Goal: Task Accomplishment & Management: Complete application form

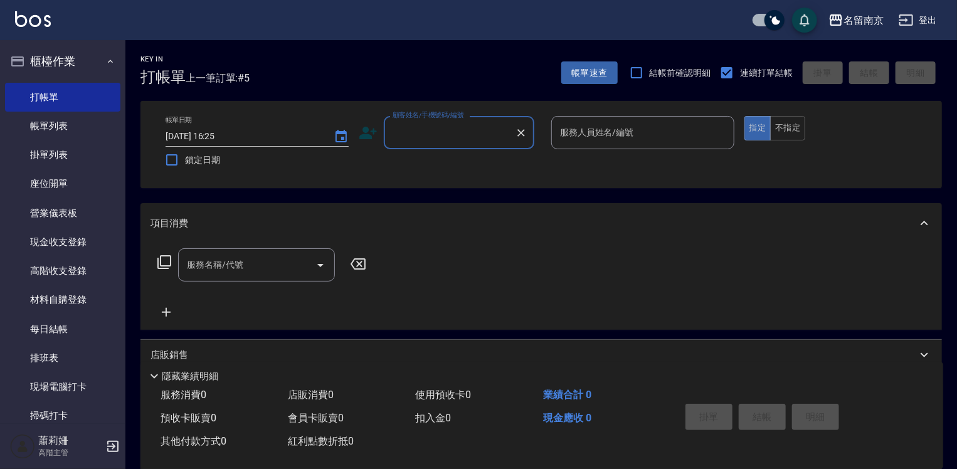
click at [473, 144] on div "顧客姓名/手機號碼/編號" at bounding box center [459, 132] width 150 height 33
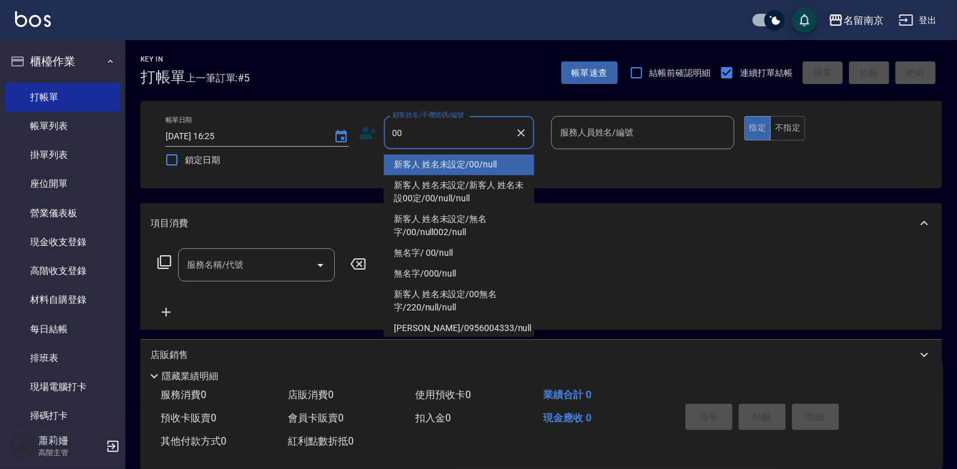
type input "新客人 姓名未設定/00/null"
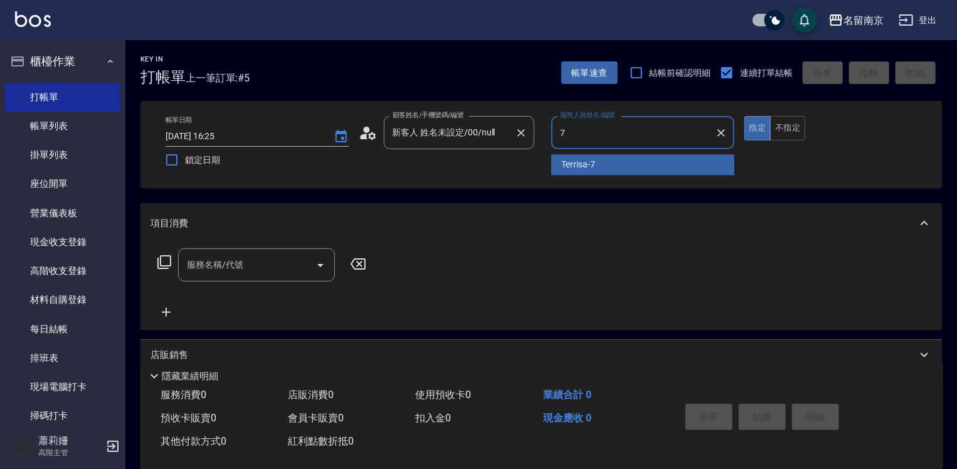
type input "Terrisa-7"
type button "true"
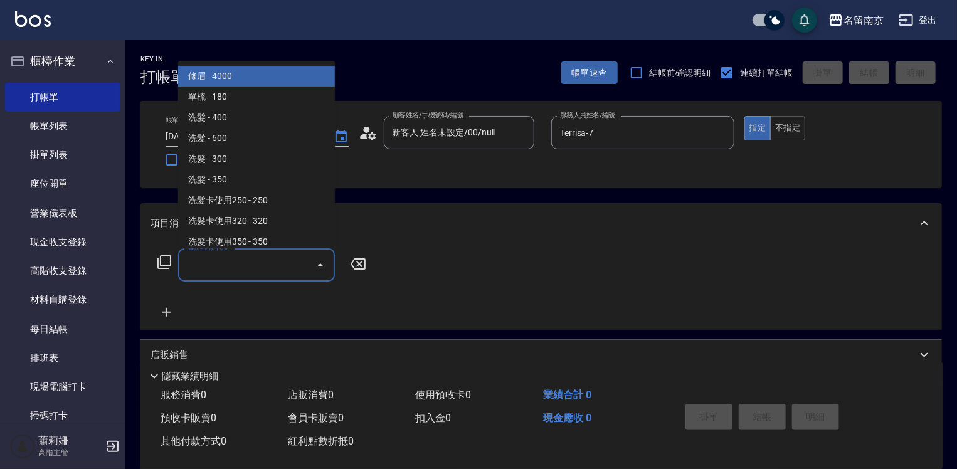
click at [292, 260] on input "服務名稱/代號" at bounding box center [247, 265] width 127 height 22
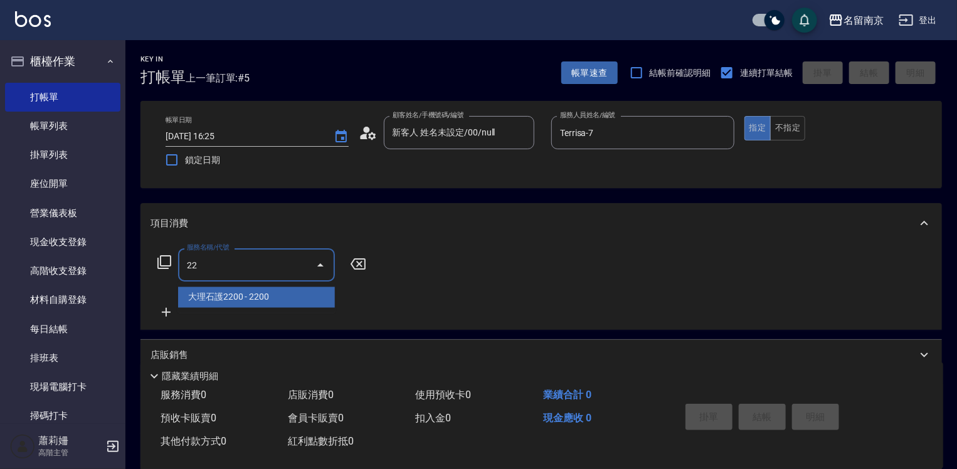
type input "221"
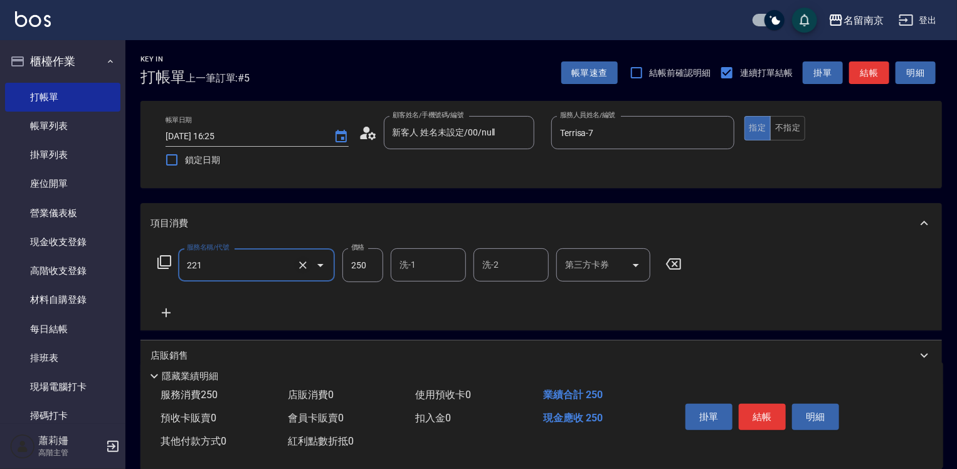
click at [306, 265] on icon "Clear" at bounding box center [303, 265] width 13 height 13
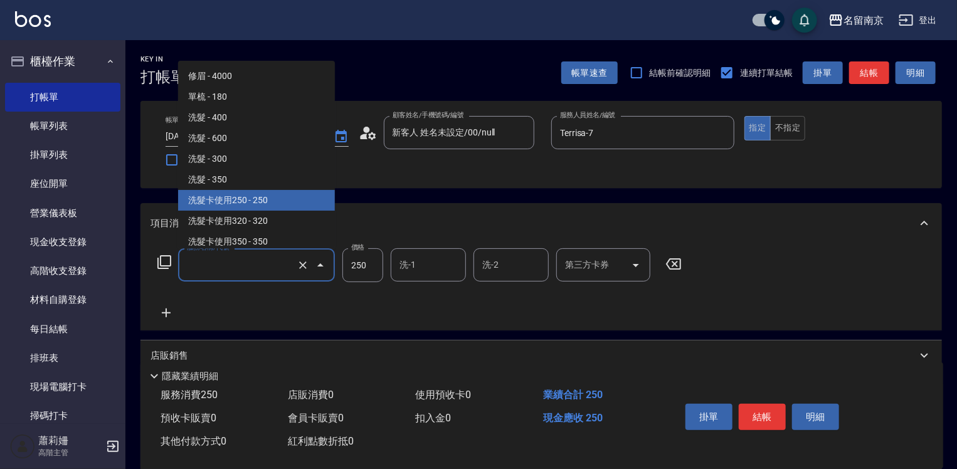
click at [233, 273] on input "服務名稱/代號" at bounding box center [239, 265] width 110 height 22
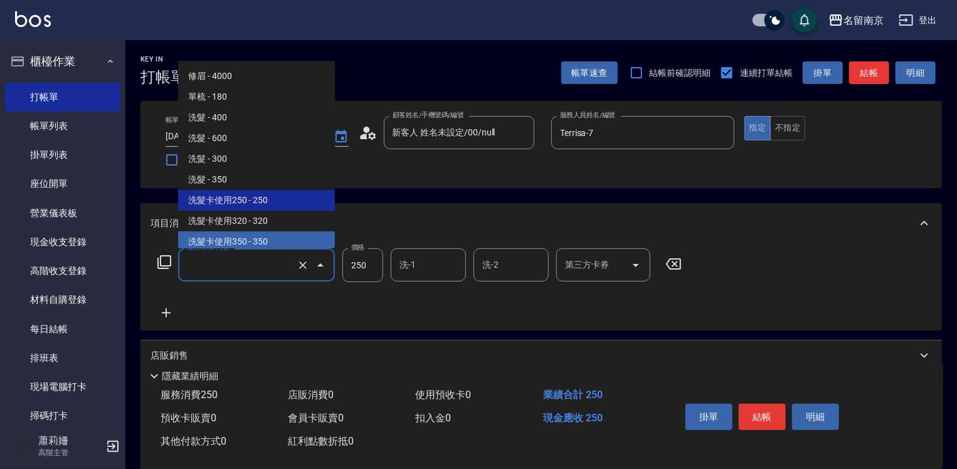
click at [275, 243] on span "洗髮卡使用350 - 350" at bounding box center [256, 241] width 157 height 21
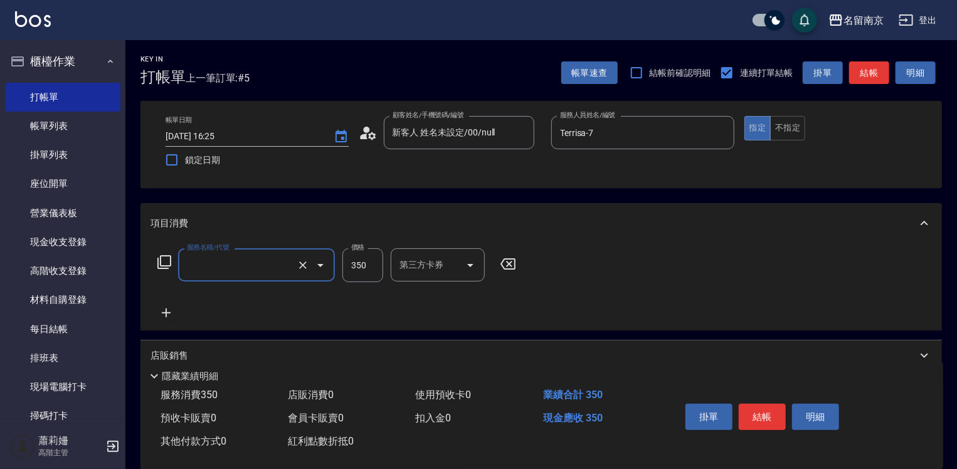
type input "洗髮卡使用350(223)"
type input "350"
type input "洗髮卡使用350(223)"
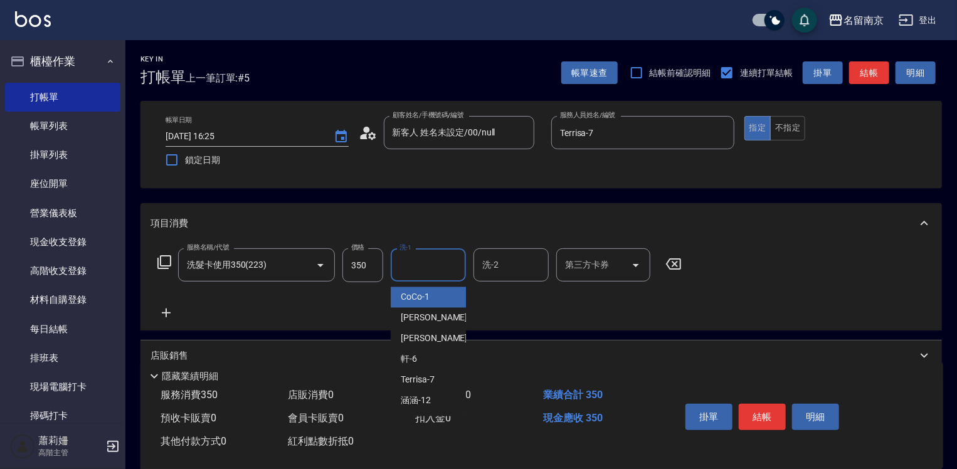
click at [408, 266] on input "洗-1" at bounding box center [428, 265] width 64 height 22
type input "Terrisa-7"
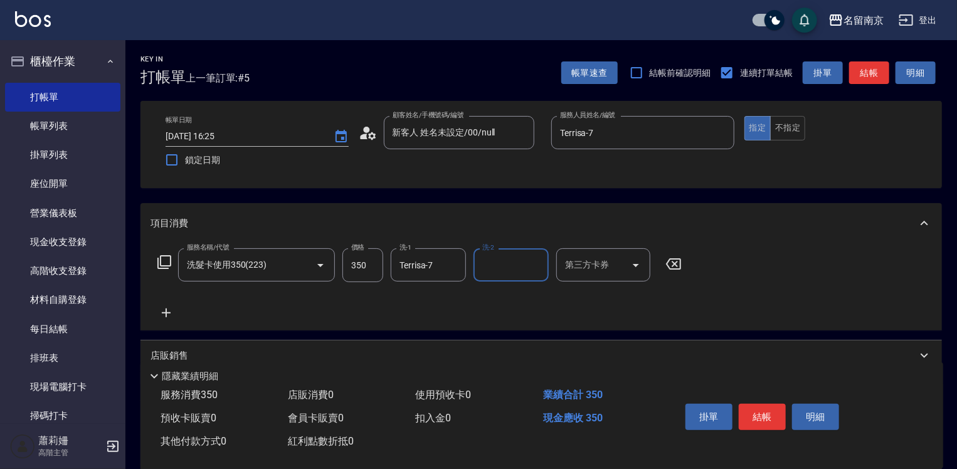
click at [607, 265] on input "第三方卡券" at bounding box center [594, 265] width 64 height 22
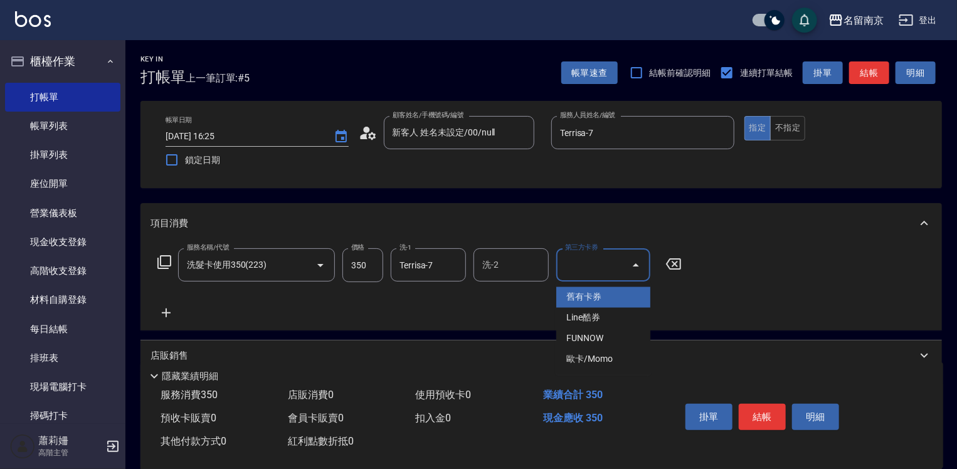
click at [593, 293] on span "舊有卡券" at bounding box center [603, 297] width 94 height 21
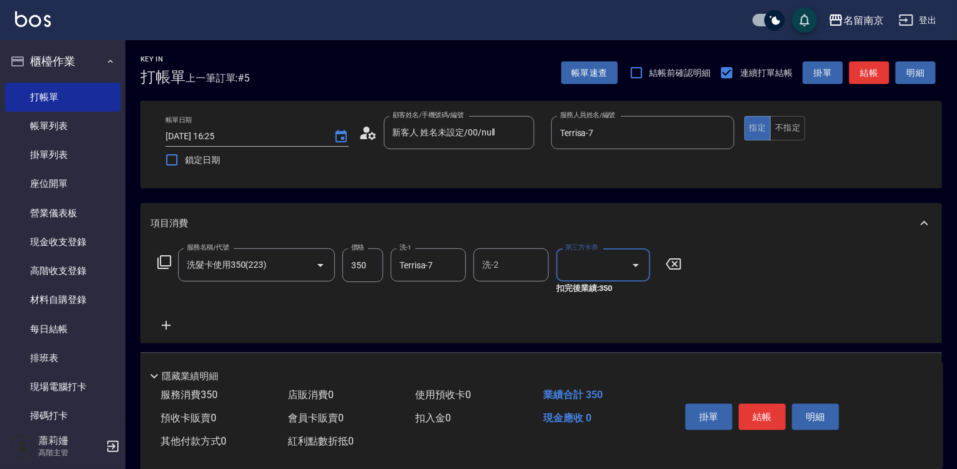
type input "舊有卡券"
click at [755, 419] on button "結帳" at bounding box center [762, 417] width 47 height 26
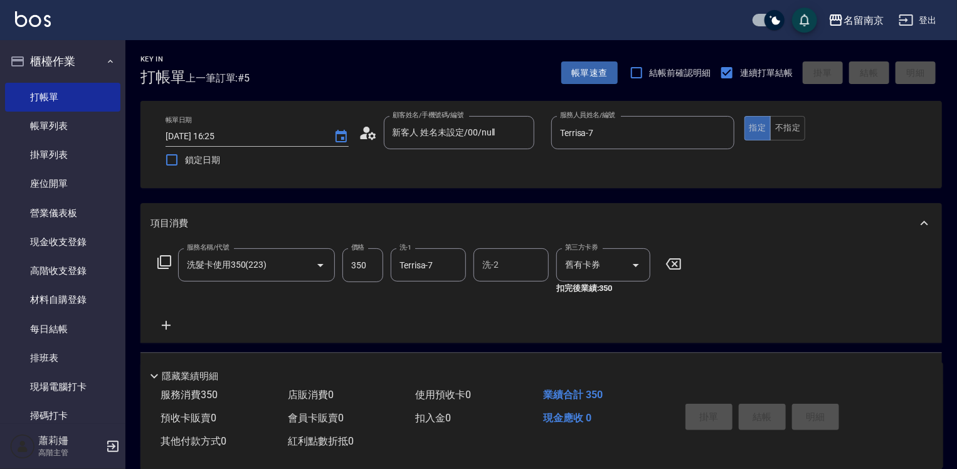
type input "[DATE] 17:47"
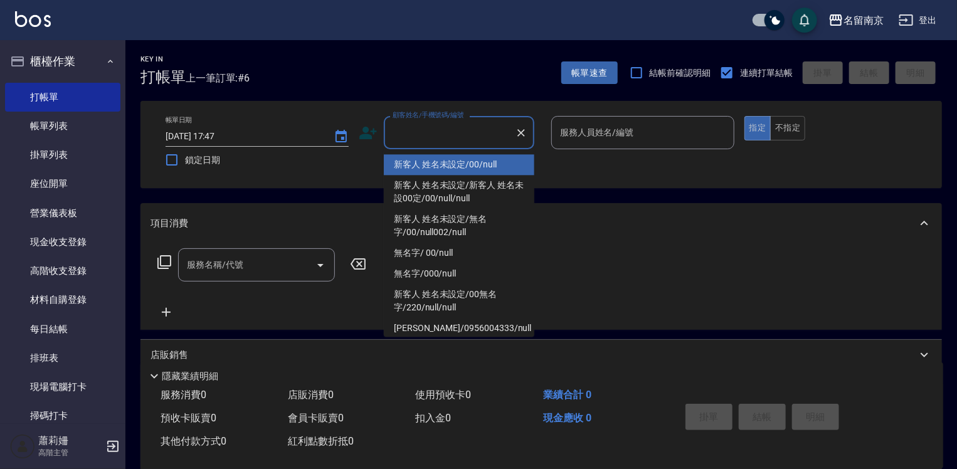
click at [483, 134] on input "顧客姓名/手機號碼/編號" at bounding box center [449, 133] width 120 height 22
type input "新客人 姓名未設定/00/null"
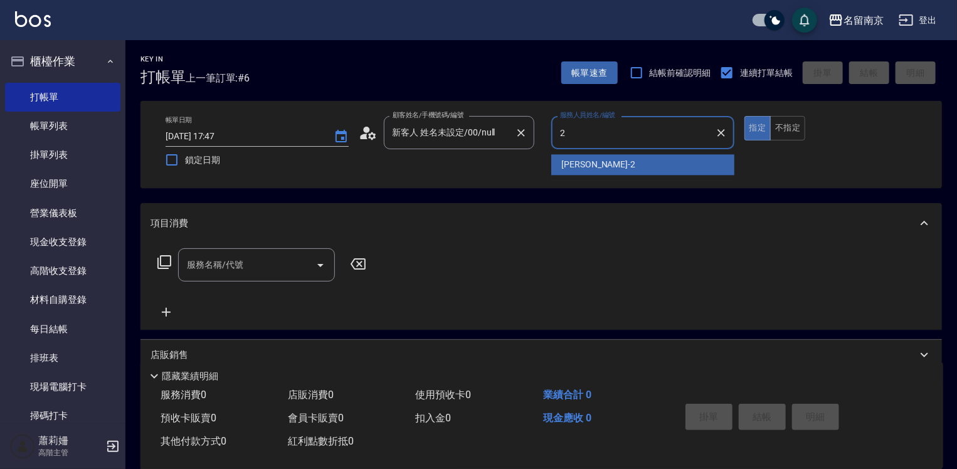
type input "[PERSON_NAME]-2"
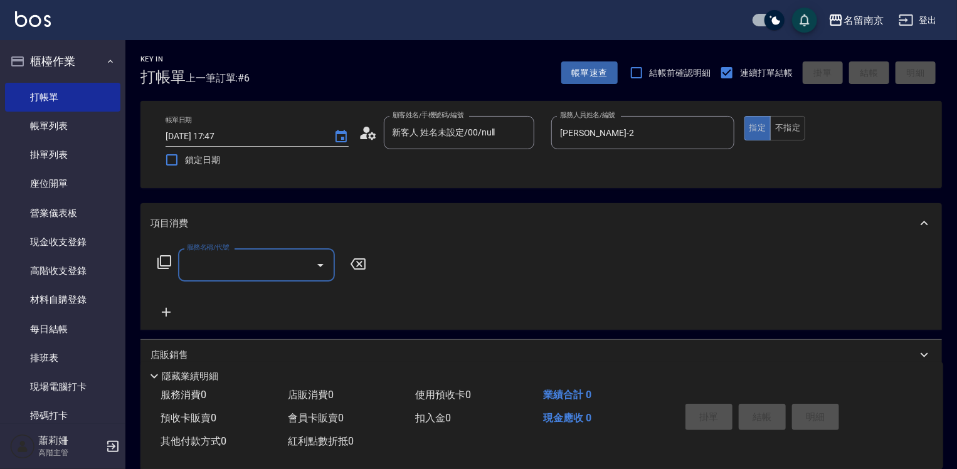
click at [235, 254] on div "服務名稱/代號" at bounding box center [256, 264] width 157 height 33
click at [211, 265] on input "服務名稱/代號" at bounding box center [247, 265] width 127 height 22
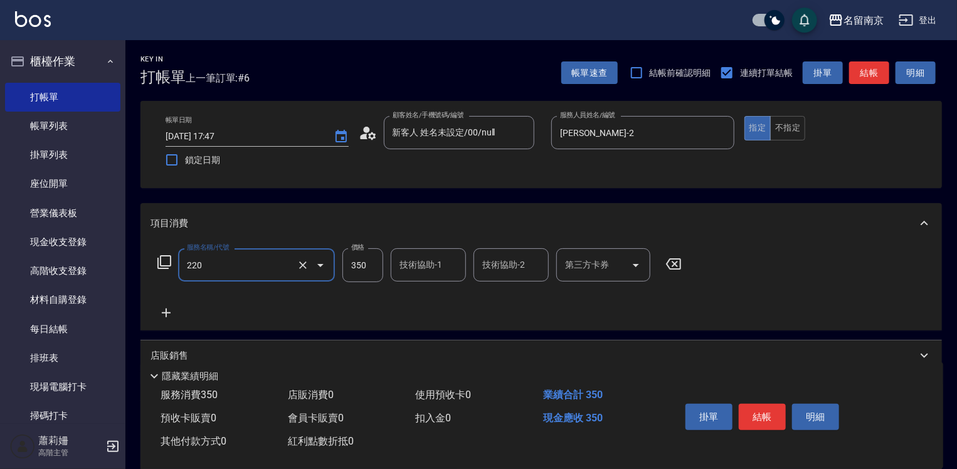
click at [405, 281] on div "技術協助-1" at bounding box center [428, 264] width 75 height 33
type input "洗髮(220)"
drag, startPoint x: 418, startPoint y: 271, endPoint x: 408, endPoint y: 268, distance: 9.7
click at [416, 270] on input "技術協助-1" at bounding box center [428, 265] width 64 height 22
click at [414, 268] on input "技術協助-1" at bounding box center [428, 265] width 64 height 22
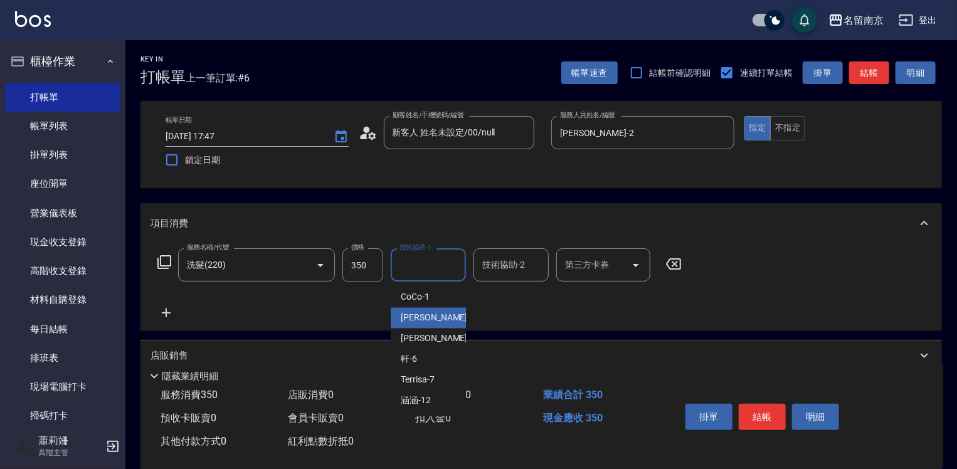
click at [425, 310] on div "[PERSON_NAME] -2" at bounding box center [428, 318] width 75 height 21
type input "[PERSON_NAME]-2"
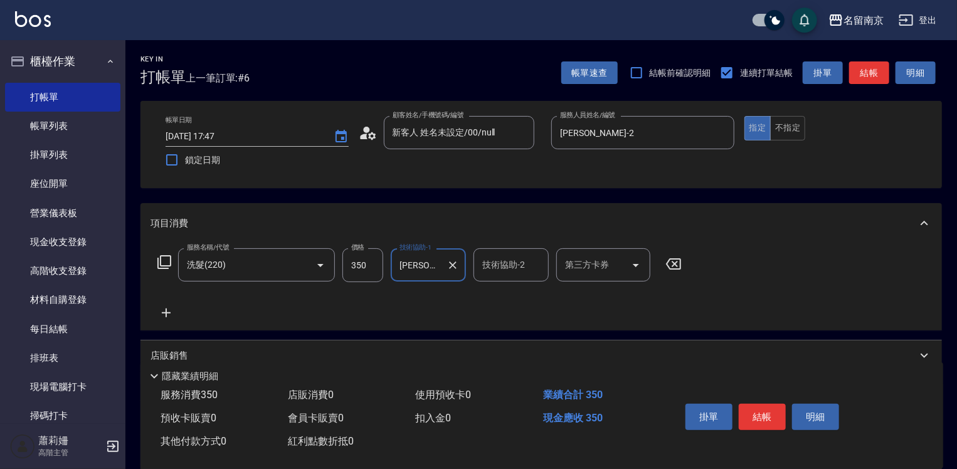
click at [162, 308] on icon at bounding box center [165, 312] width 31 height 15
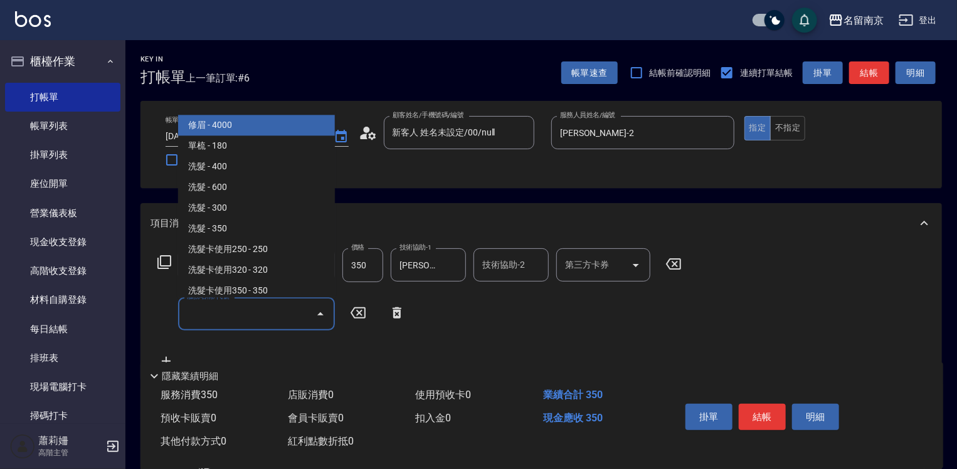
click at [223, 316] on input "服務名稱/代號" at bounding box center [247, 314] width 127 height 22
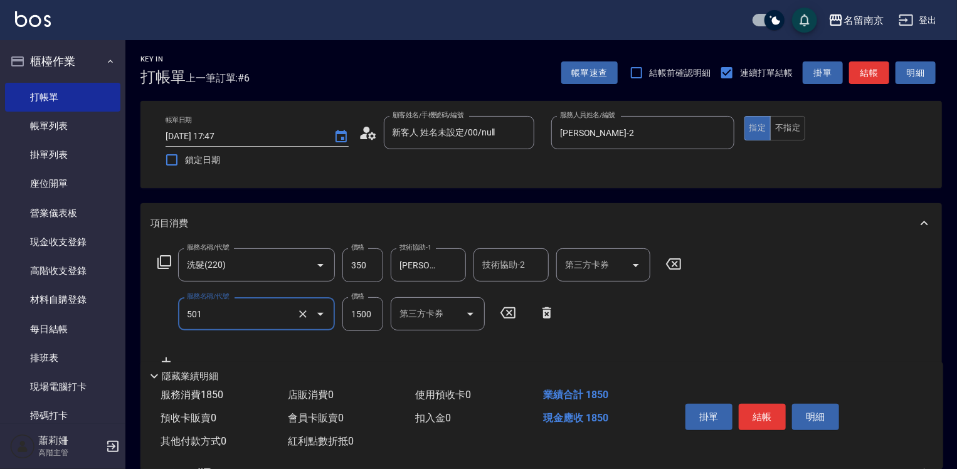
type input "染髮(1500)(501)"
click at [346, 313] on input "1500" at bounding box center [362, 314] width 41 height 34
click at [319, 339] on div "服務名稱/代號 洗髮(220) 服務名稱/代號 價格 350 價格 技術協助-1 [PERSON_NAME]-2 技術協助-1 技術協助-2 技術協助-2 第…" at bounding box center [438, 308] width 577 height 121
click at [352, 311] on input "20" at bounding box center [362, 314] width 41 height 34
type input "2500"
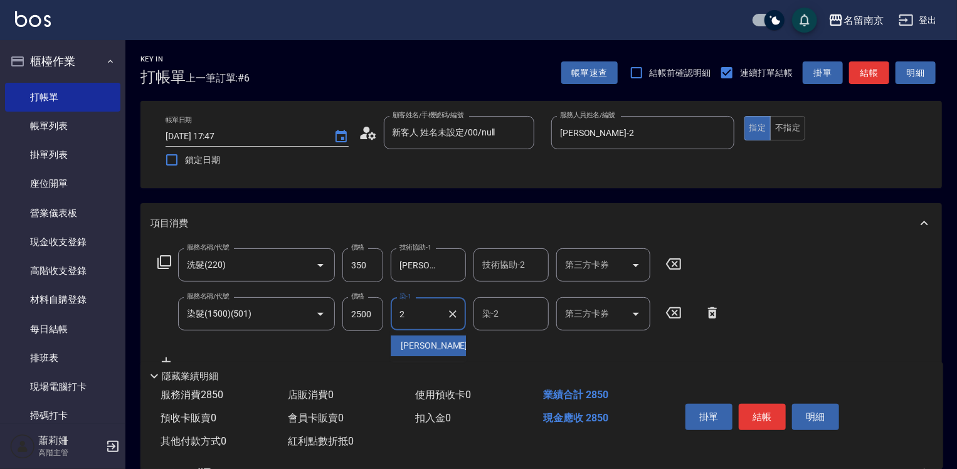
type input "[PERSON_NAME]-2"
click at [712, 311] on icon at bounding box center [712, 312] width 9 height 11
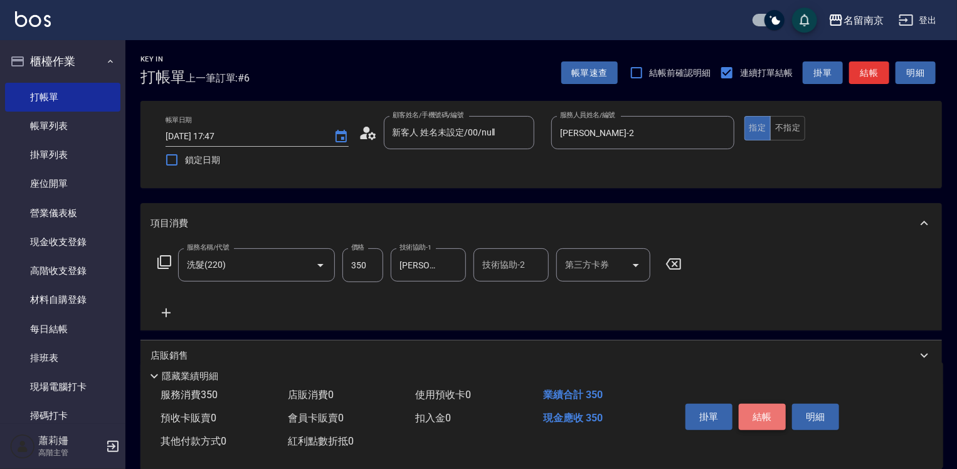
click at [765, 408] on button "結帳" at bounding box center [762, 417] width 47 height 26
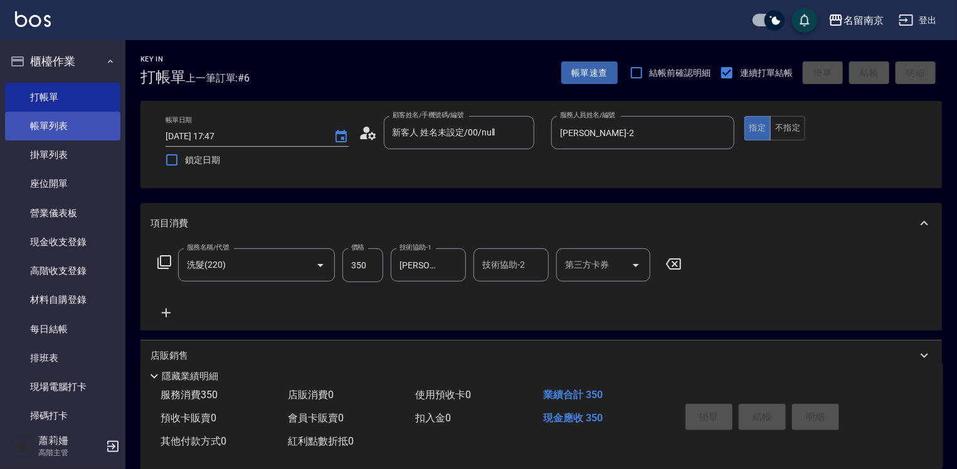
type input "[DATE] 18:24"
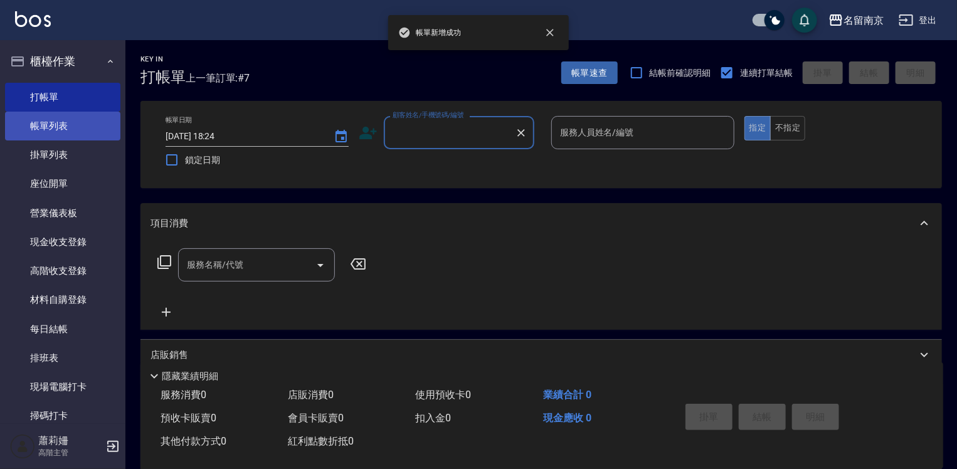
click at [51, 126] on link "帳單列表" at bounding box center [62, 126] width 115 height 29
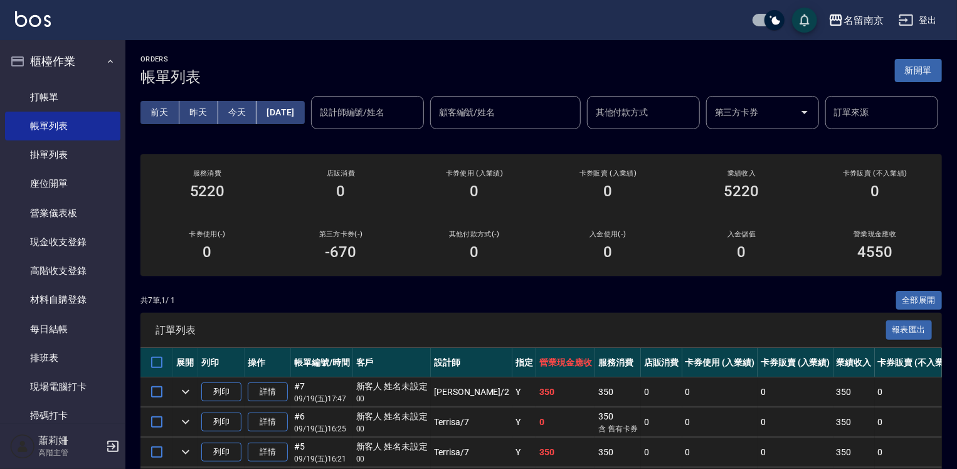
scroll to position [188, 0]
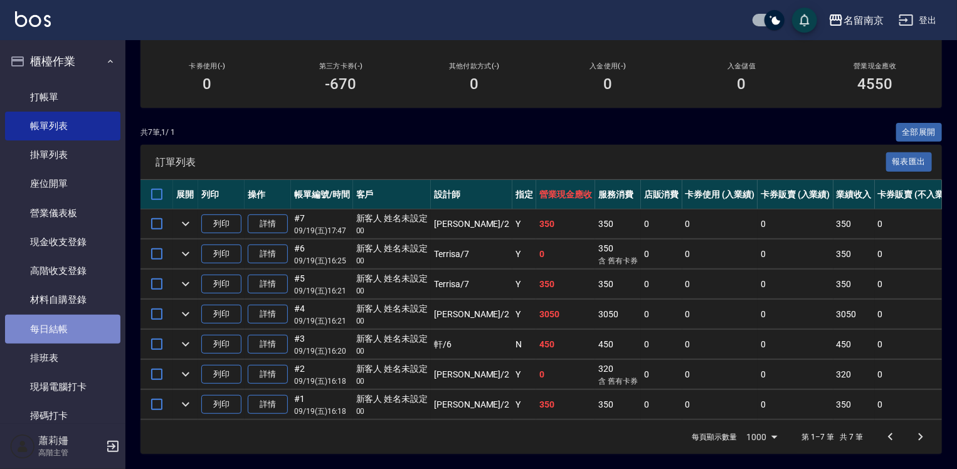
click at [75, 322] on link "每日結帳" at bounding box center [62, 329] width 115 height 29
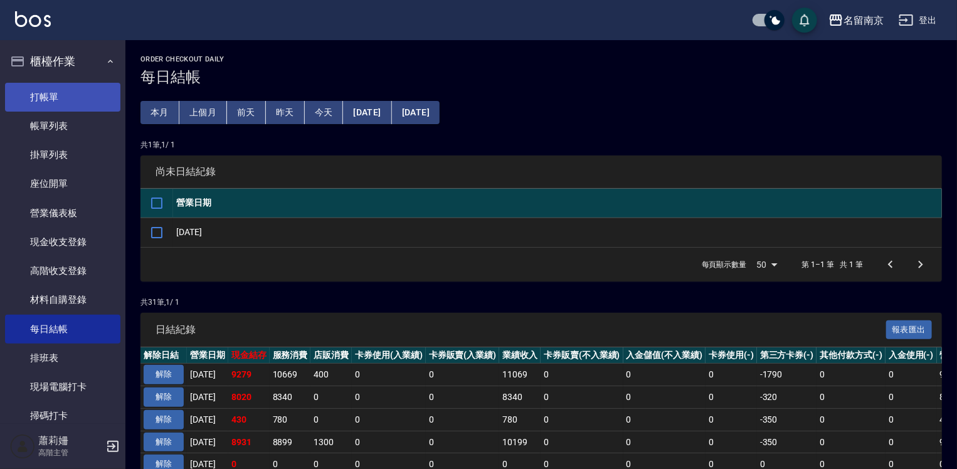
click at [76, 97] on link "打帳單" at bounding box center [62, 97] width 115 height 29
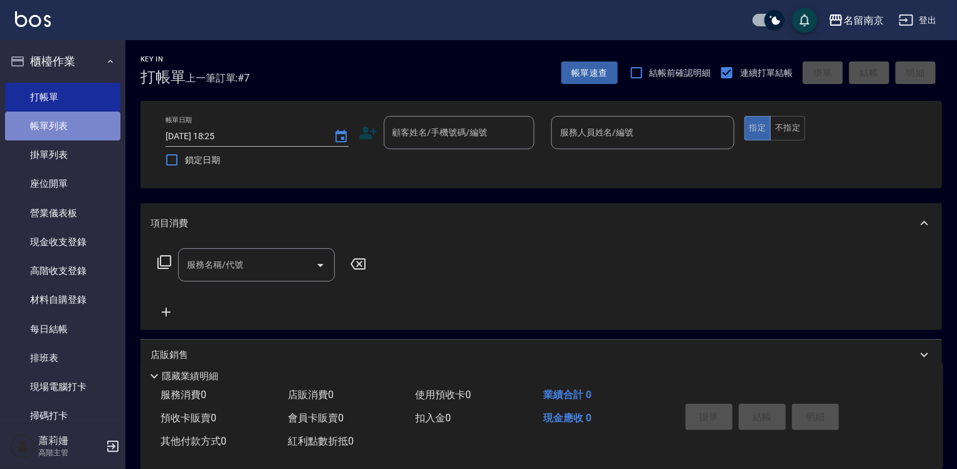
click at [101, 125] on link "帳單列表" at bounding box center [62, 126] width 115 height 29
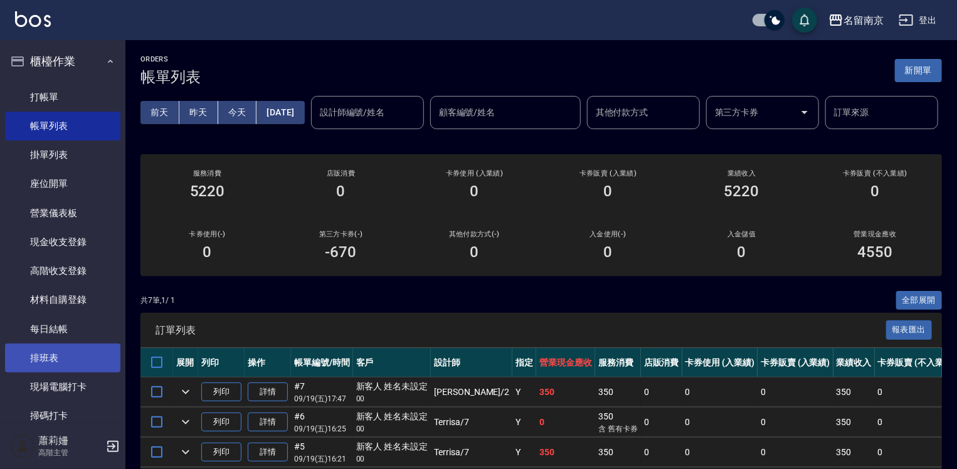
scroll to position [125, 0]
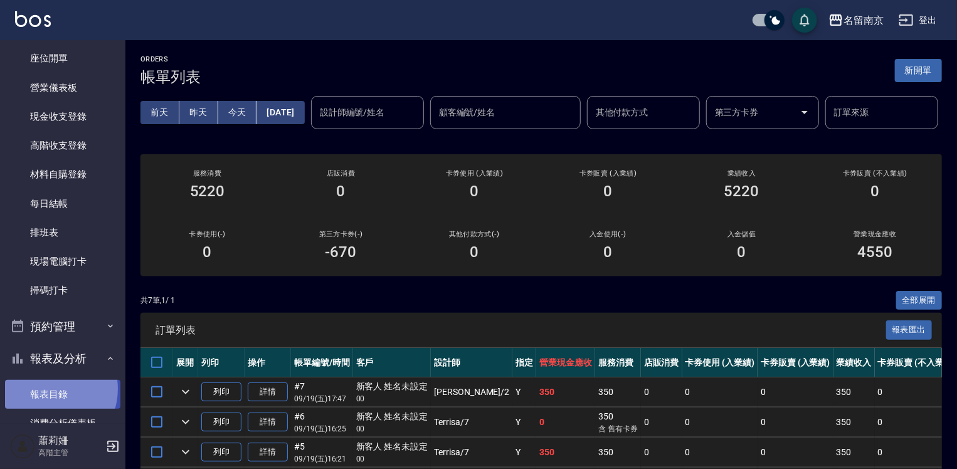
click at [47, 389] on link "報表目錄" at bounding box center [62, 394] width 115 height 29
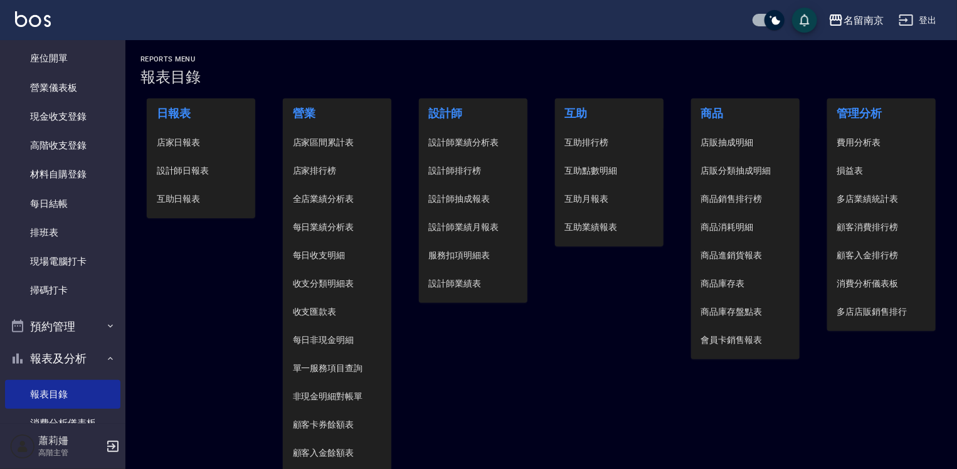
click at [178, 167] on span "設計師日報表" at bounding box center [201, 170] width 89 height 13
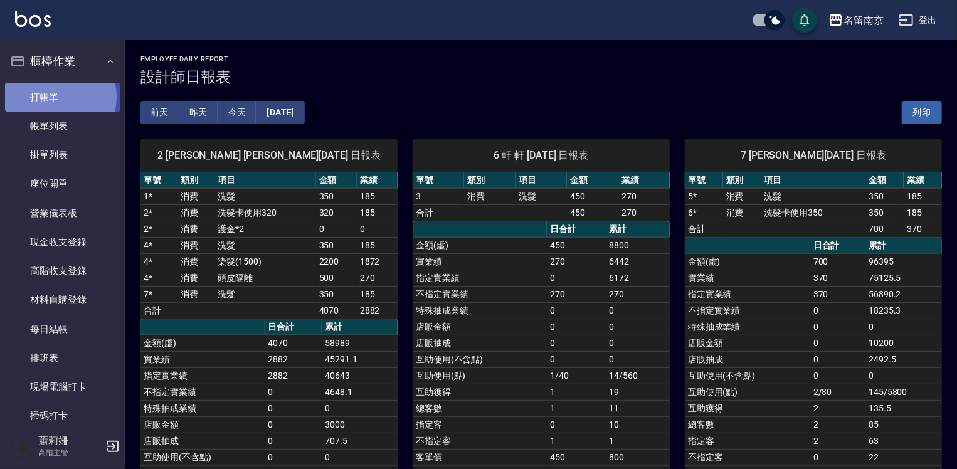
click at [51, 97] on link "打帳單" at bounding box center [62, 97] width 115 height 29
